Goal: Navigation & Orientation: Locate item on page

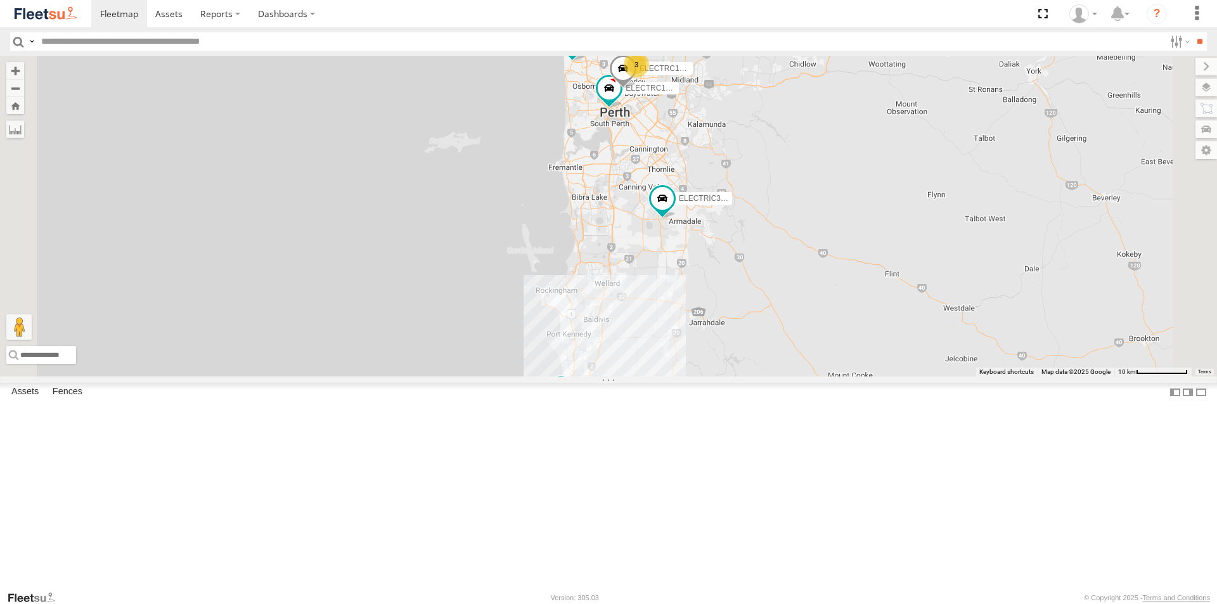
click at [0, 0] on div "ELECTRIC3 - [PERSON_NAME]" at bounding box center [0, 0] width 0 height 0
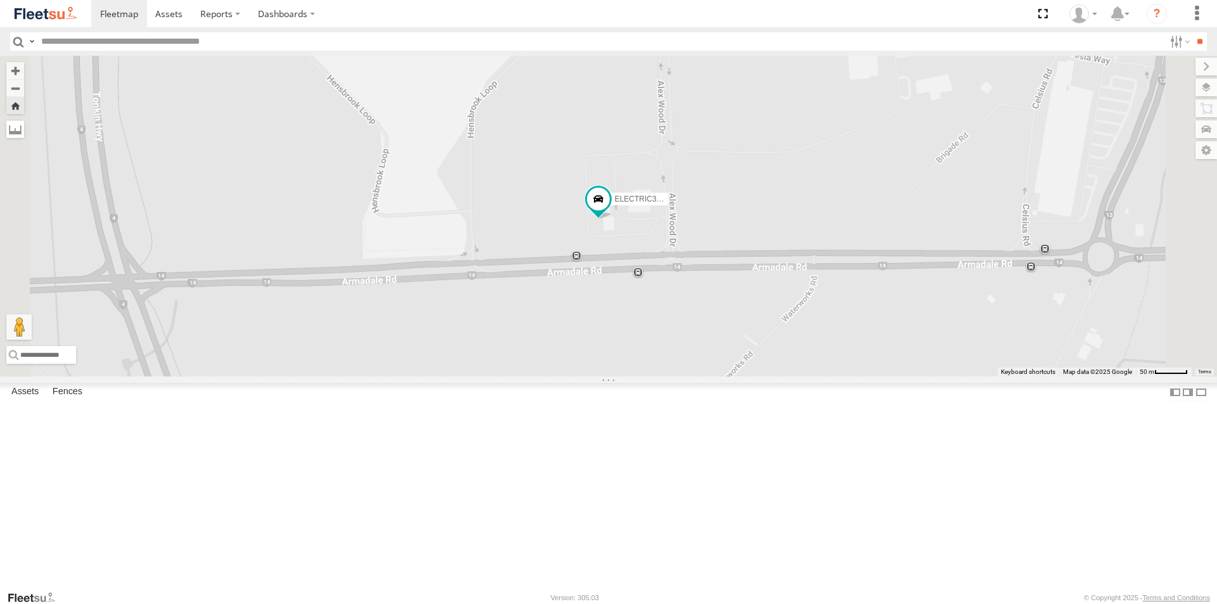
click at [24, 126] on label at bounding box center [15, 129] width 18 height 18
drag, startPoint x: 375, startPoint y: 307, endPoint x: 411, endPoint y: 312, distance: 36.4
click at [377, 307] on div "ELECTRIC3 - [PERSON_NAME]" at bounding box center [608, 216] width 1217 height 321
click at [996, 308] on div "ELECTRIC3 - [PERSON_NAME]" at bounding box center [608, 216] width 1217 height 321
click at [437, 333] on div "ELECTRIC3 - [PERSON_NAME]" at bounding box center [608, 216] width 1217 height 321
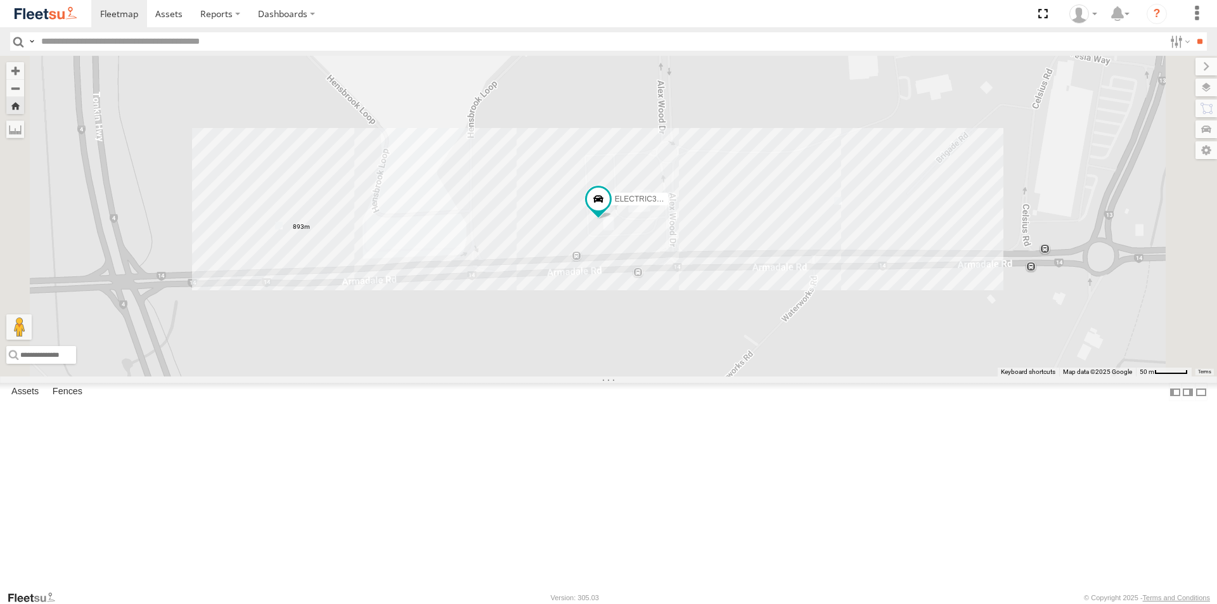
click at [652, 364] on div "ELECTRIC3 - [PERSON_NAME]" at bounding box center [608, 216] width 1217 height 321
click at [503, 377] on div "ELECTRIC3 - [PERSON_NAME]" at bounding box center [608, 216] width 1217 height 321
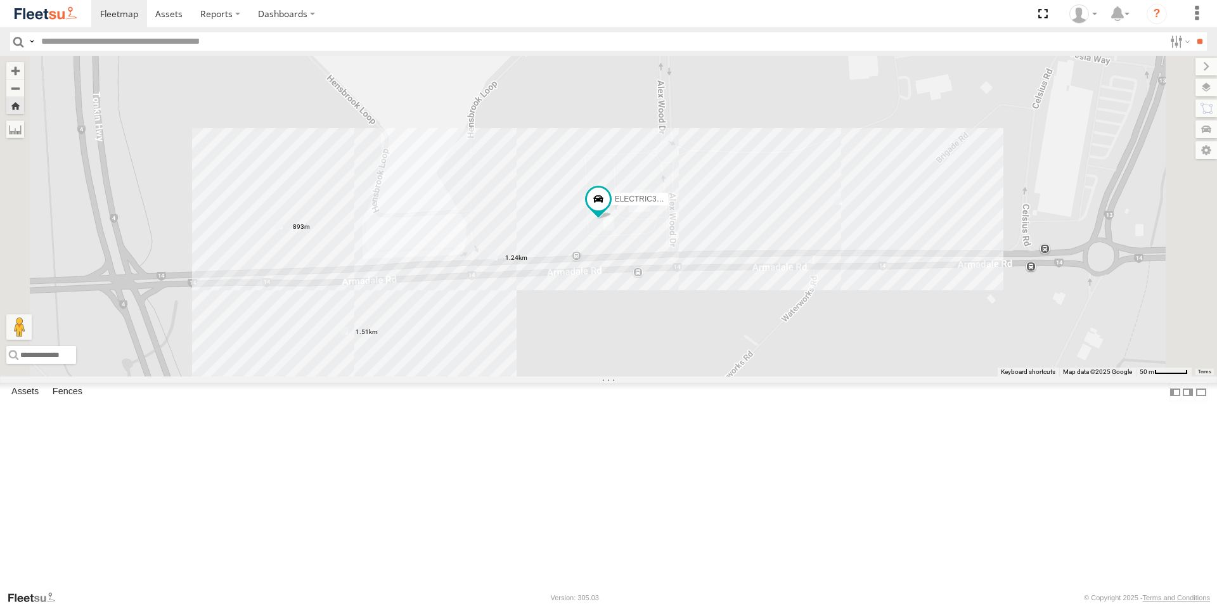
click at [738, 377] on div "ELECTRIC3 - [PERSON_NAME]" at bounding box center [608, 216] width 1217 height 321
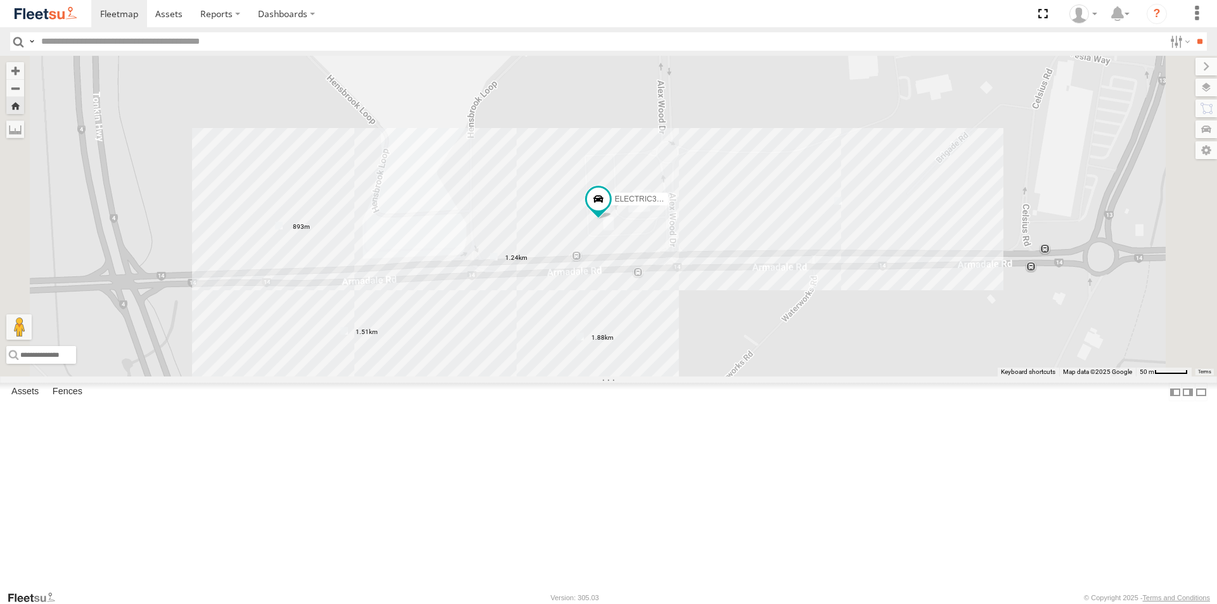
drag, startPoint x: 518, startPoint y: 573, endPoint x: 579, endPoint y: 574, distance: 60.9
click at [519, 377] on div "ELECTRIC3 - [PERSON_NAME]" at bounding box center [608, 216] width 1217 height 321
click at [0, 0] on label at bounding box center [0, 0] width 0 height 0
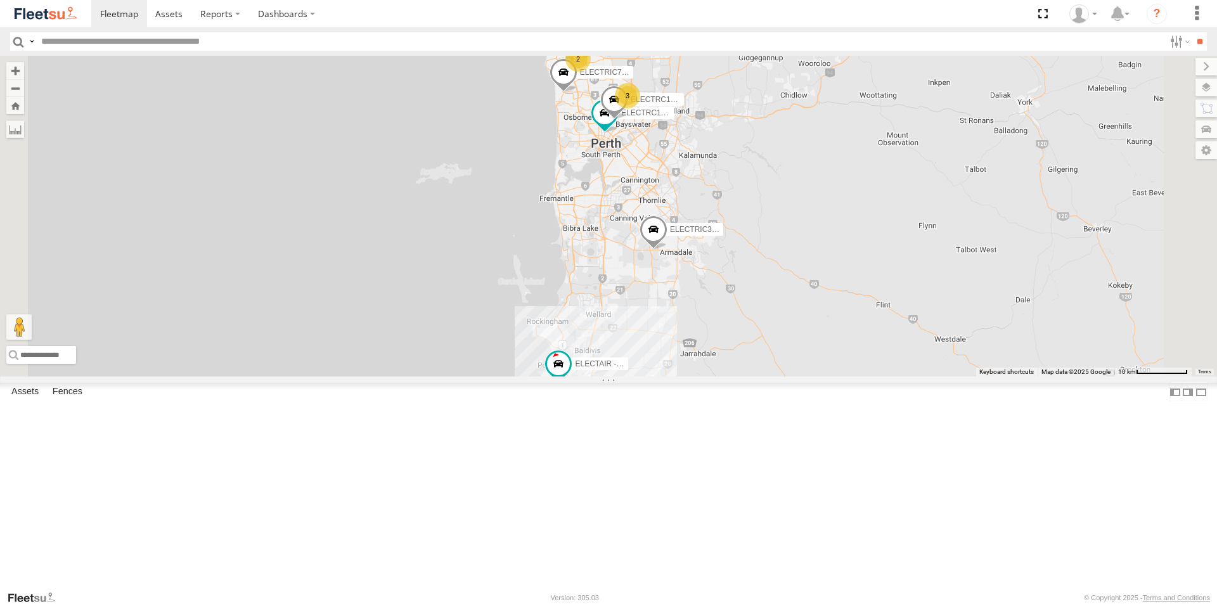
click at [0, 0] on div "All Assets" at bounding box center [0, 0] width 0 height 0
